Goal: Find specific page/section: Find specific page/section

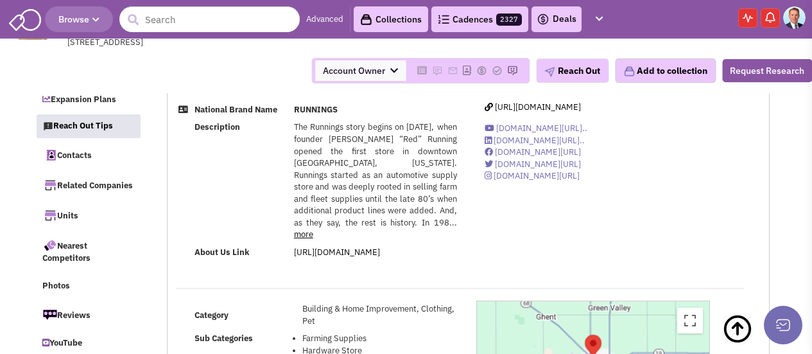
select select
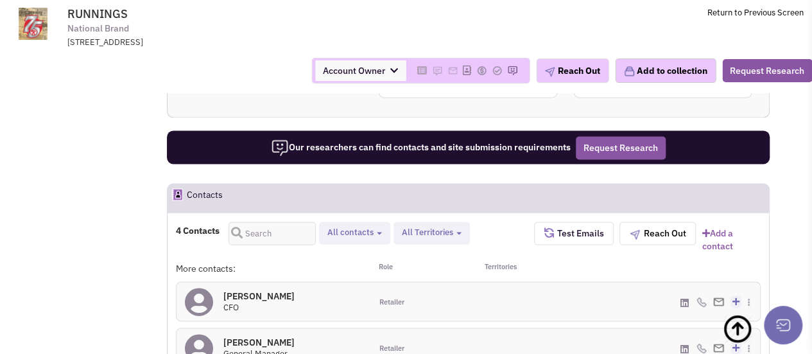
scroll to position [928, 0]
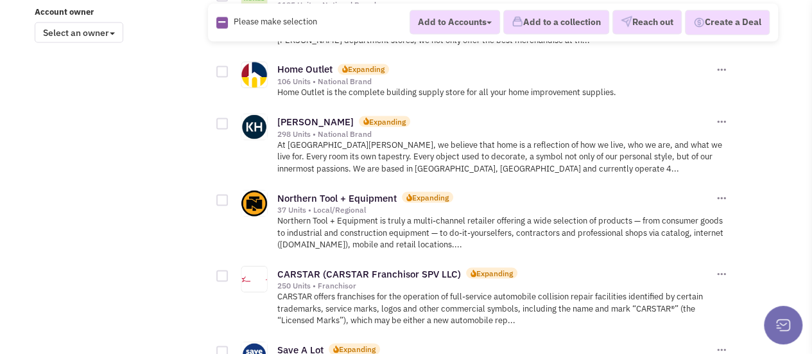
scroll to position [1110, 0]
click at [318, 191] on link "Northern Tool + Equipment" at bounding box center [336, 197] width 119 height 12
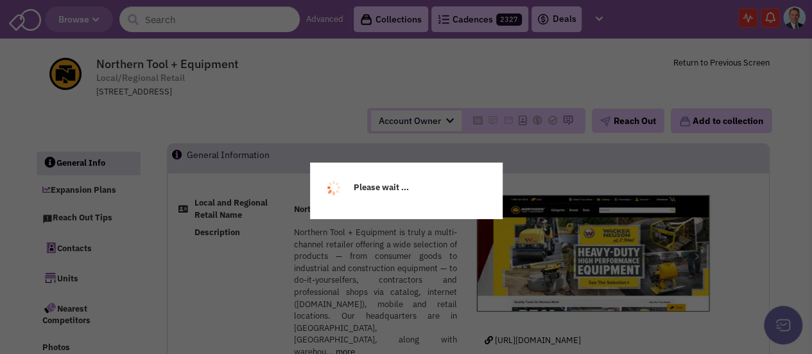
select select
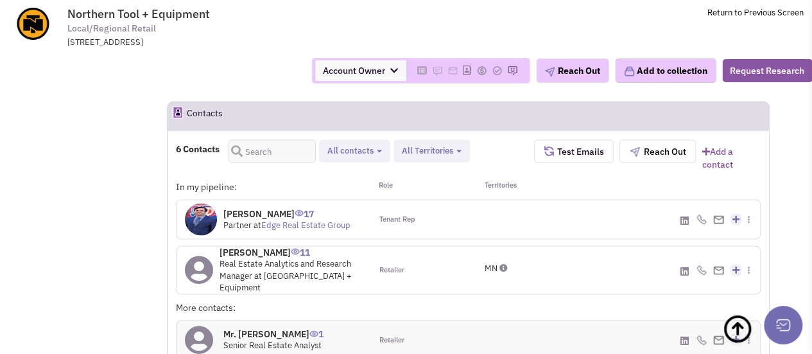
scroll to position [1164, 0]
